Goal: Task Accomplishment & Management: Manage account settings

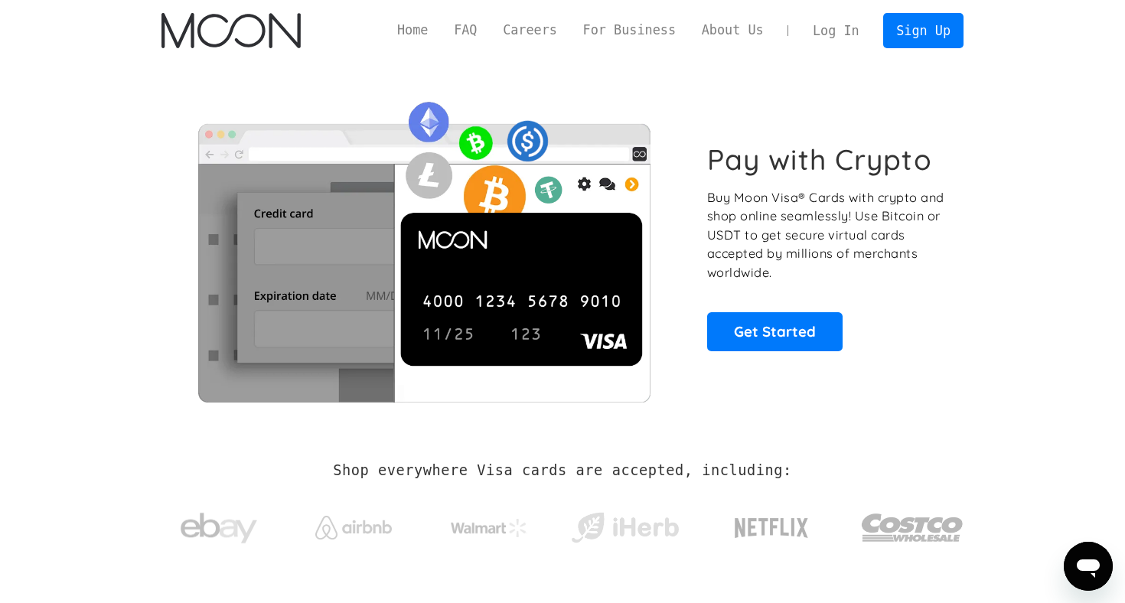
click at [848, 34] on link "Log In" at bounding box center [836, 31] width 72 height 34
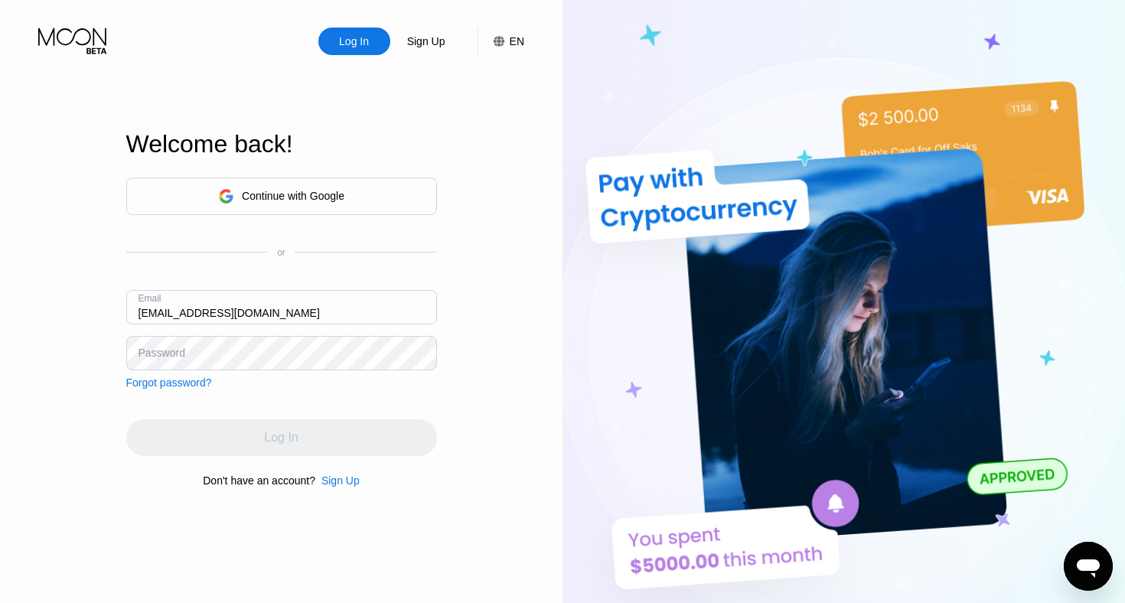
type input "gjovanni6@gmail.com"
click at [251, 436] on div "Log In" at bounding box center [281, 437] width 311 height 37
click at [356, 325] on div "Email gjovanni6@gmail.com" at bounding box center [281, 313] width 311 height 46
click at [289, 307] on input "[EMAIL_ADDRESS][DOMAIN_NAME]" at bounding box center [281, 307] width 311 height 34
click at [255, 446] on div "Log In" at bounding box center [281, 437] width 311 height 37
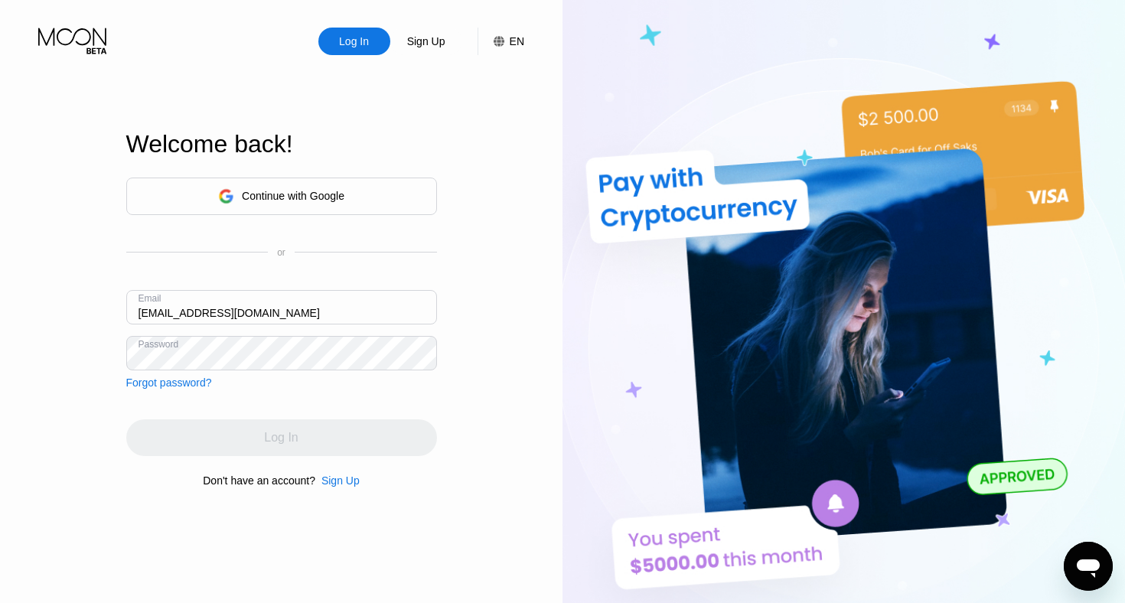
click at [255, 444] on div "Log In" at bounding box center [281, 437] width 311 height 37
click at [194, 314] on input "gjovanni6@gmail.com" at bounding box center [281, 307] width 311 height 34
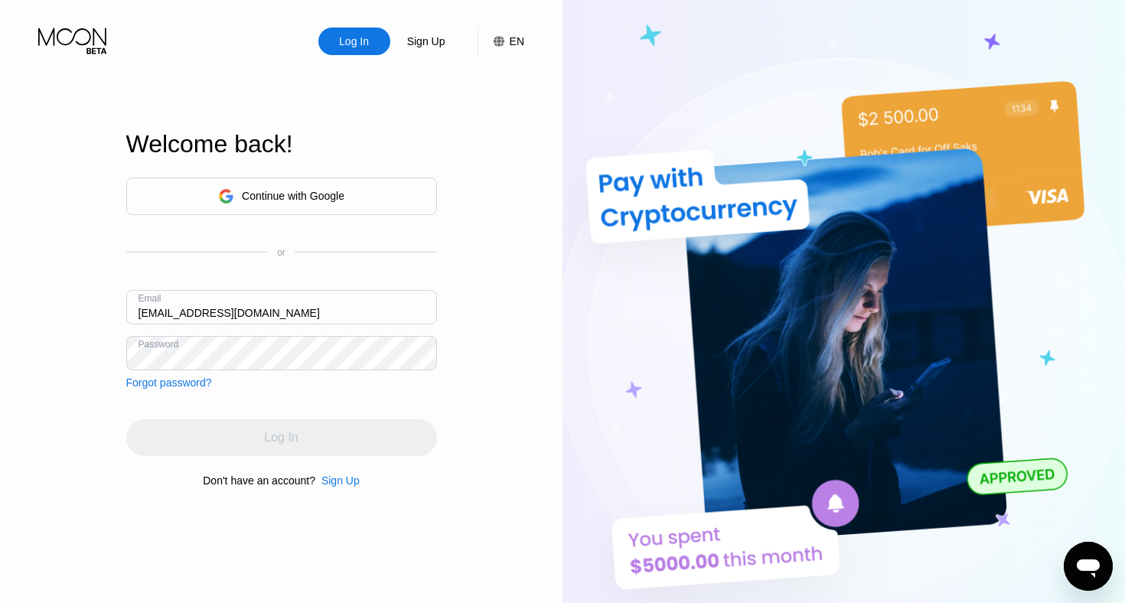
click at [194, 314] on input "gjovanni6@gmail.com" at bounding box center [281, 307] width 311 height 34
click at [73, 38] on icon at bounding box center [72, 37] width 68 height 18
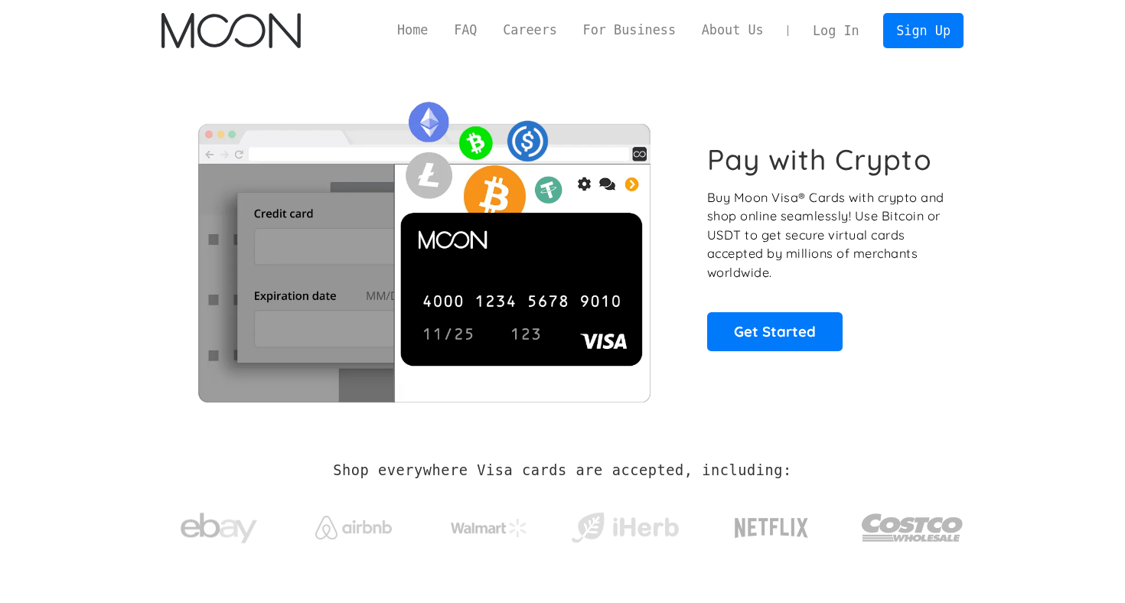
click at [853, 31] on link "Log In" at bounding box center [836, 31] width 72 height 34
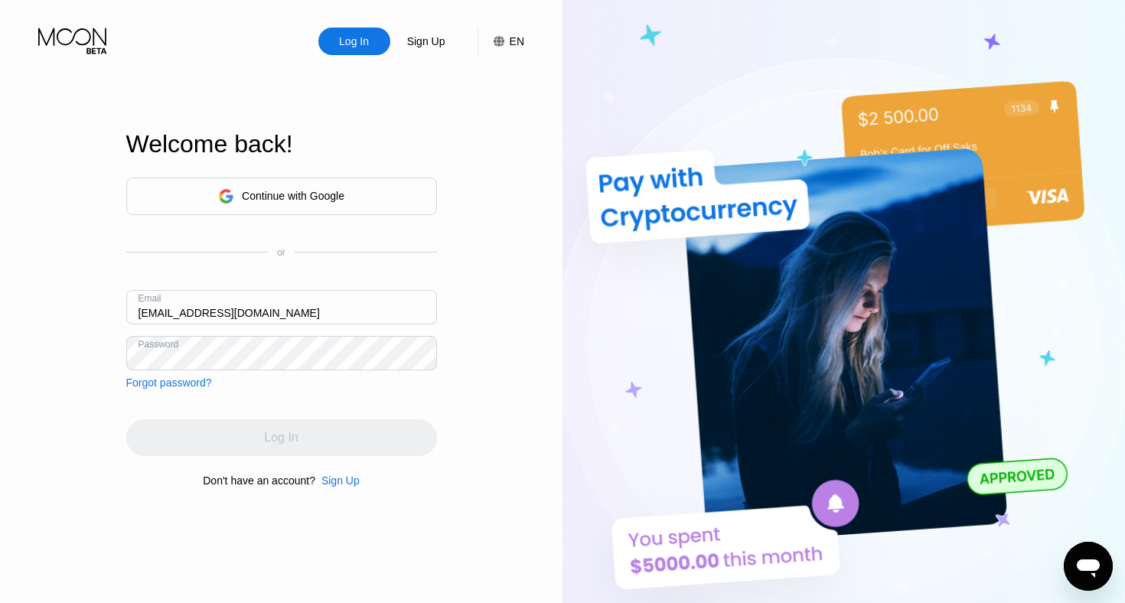
click at [279, 442] on div "Log In" at bounding box center [281, 437] width 311 height 37
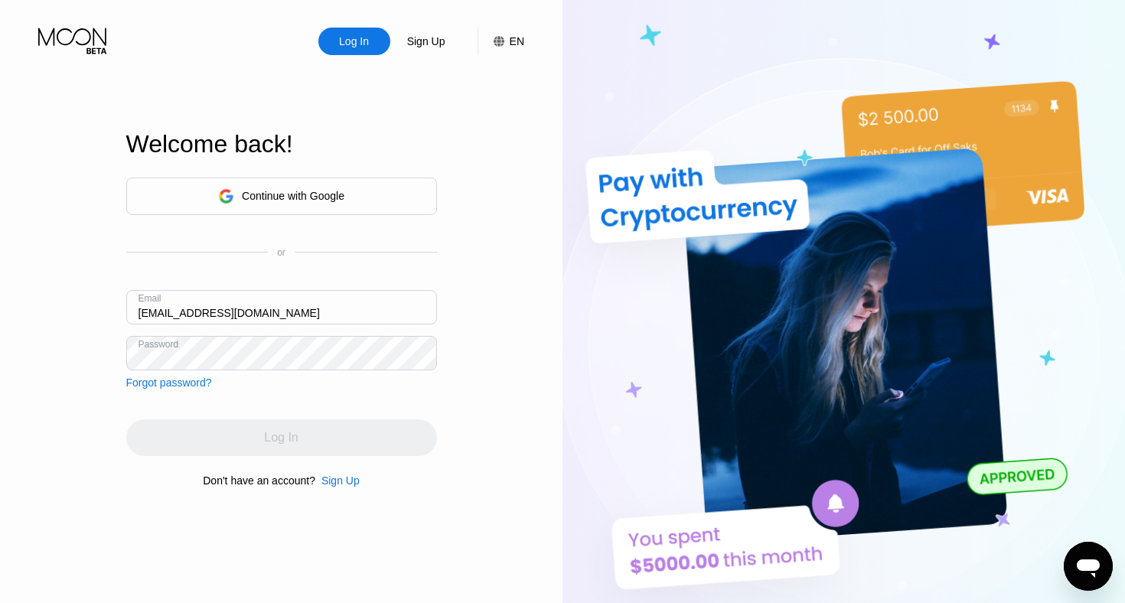
click at [279, 442] on div "Log In" at bounding box center [281, 437] width 311 height 37
drag, startPoint x: 350, startPoint y: 228, endPoint x: 341, endPoint y: 224, distance: 10.3
click at [348, 228] on div "Continue with Google or Email gjovanni6@gmail.com Password Forgot password?" at bounding box center [281, 283] width 311 height 211
click at [304, 191] on div "Continue with Google" at bounding box center [293, 196] width 103 height 12
click at [78, 37] on icon at bounding box center [73, 41] width 71 height 27
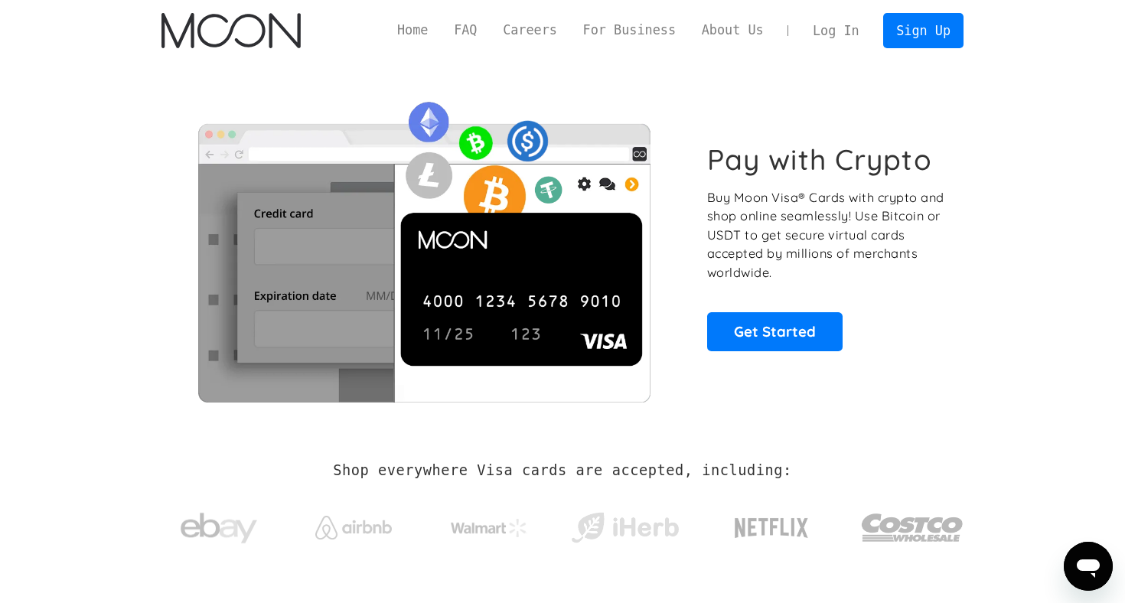
click at [854, 35] on link "Log In" at bounding box center [836, 31] width 72 height 34
